Goal: Task Accomplishment & Management: Manage account settings

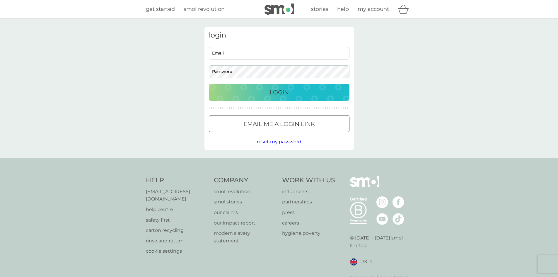
type input "[EMAIL_ADDRESS][DOMAIN_NAME]"
click at [276, 91] on p "Login" at bounding box center [279, 92] width 19 height 9
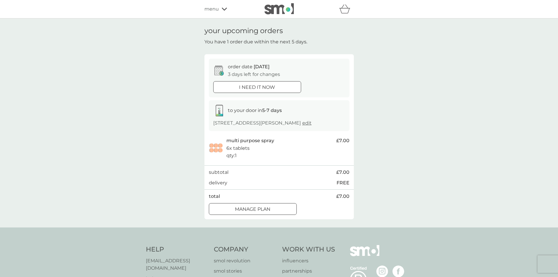
click at [251, 209] on div at bounding box center [252, 209] width 21 height 6
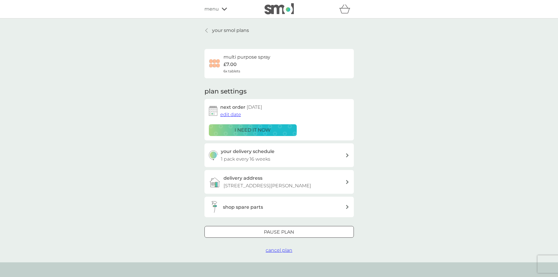
click at [277, 250] on span "cancel plan" at bounding box center [279, 250] width 27 height 6
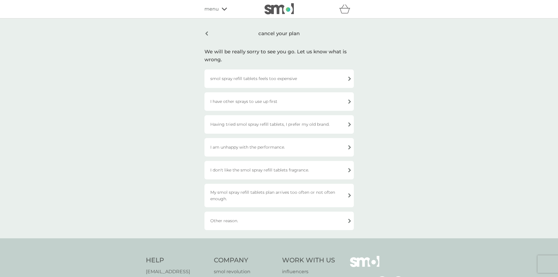
click at [349, 222] on div "Other reason." at bounding box center [279, 221] width 149 height 18
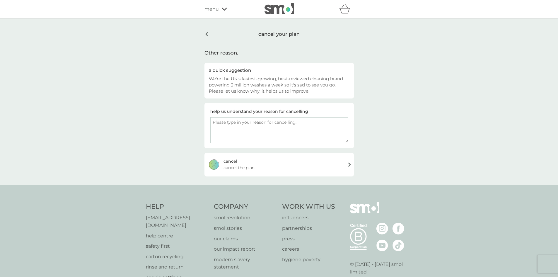
click at [239, 124] on textarea at bounding box center [279, 130] width 138 height 26
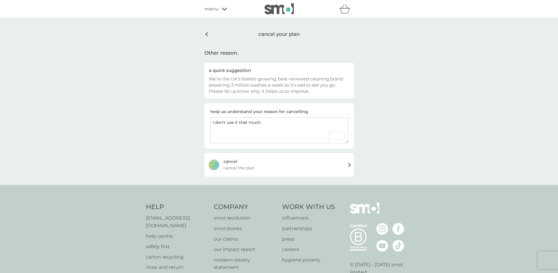
type textarea "I don't use it that much"
click at [234, 166] on span "cancel the plan" at bounding box center [239, 167] width 31 height 6
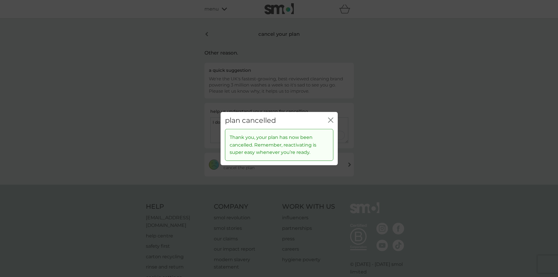
click at [332, 120] on icon "close" at bounding box center [330, 119] width 5 height 5
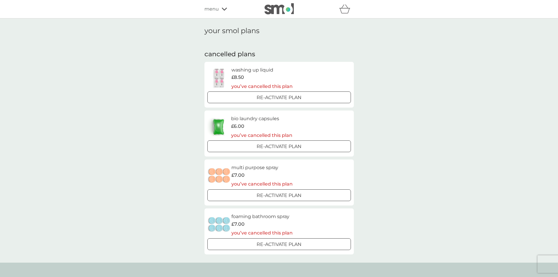
click at [223, 8] on icon at bounding box center [224, 9] width 5 height 4
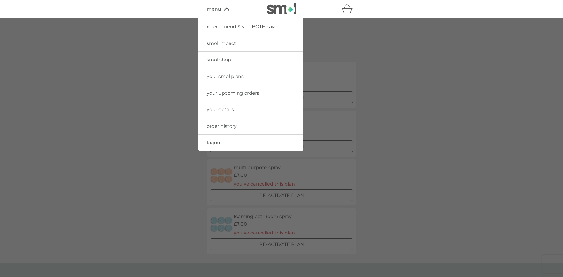
click at [218, 108] on span "your details" at bounding box center [220, 110] width 27 height 6
